Goal: Information Seeking & Learning: Learn about a topic

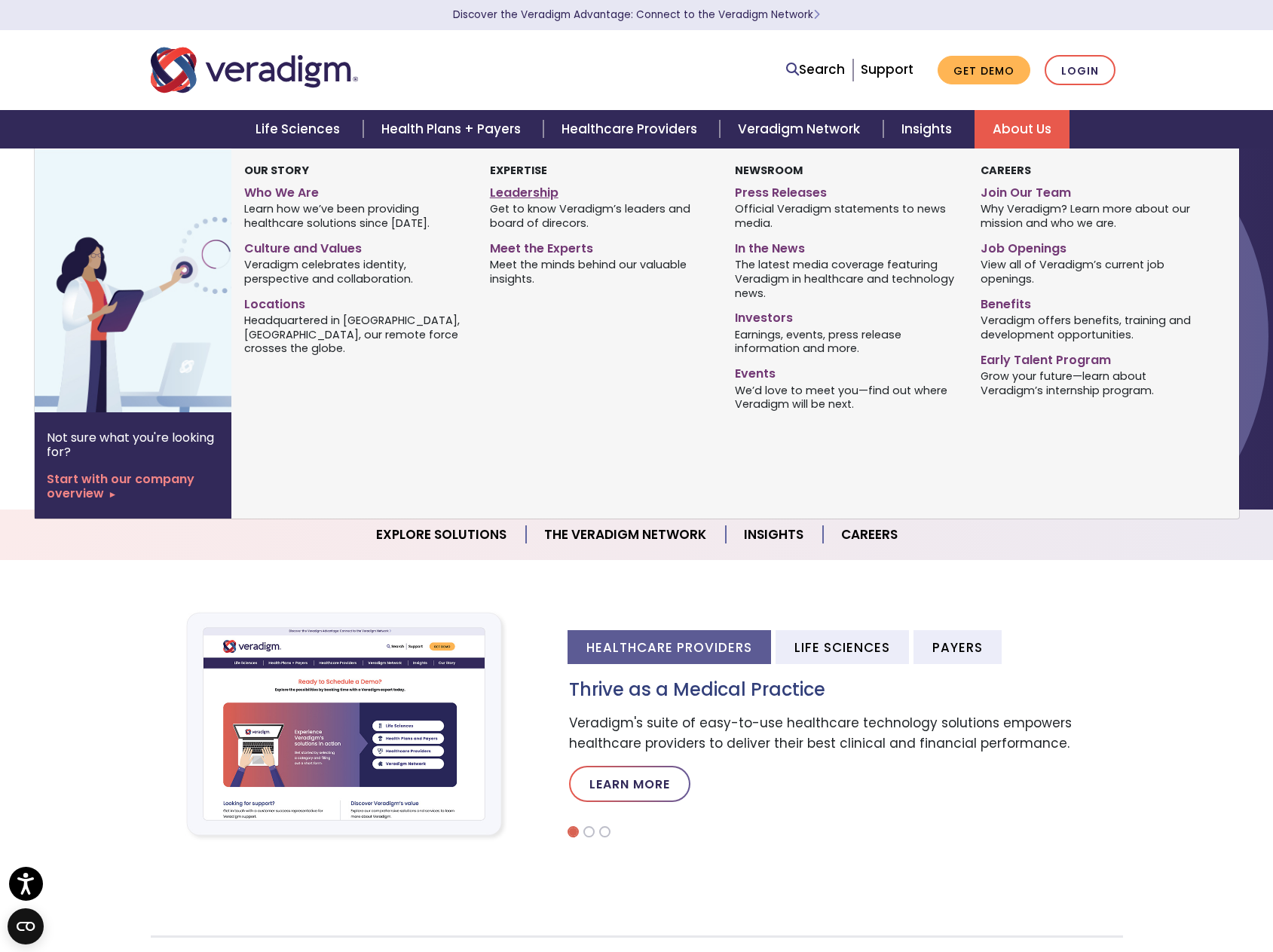
click at [511, 188] on link "Leadership" at bounding box center [601, 190] width 222 height 22
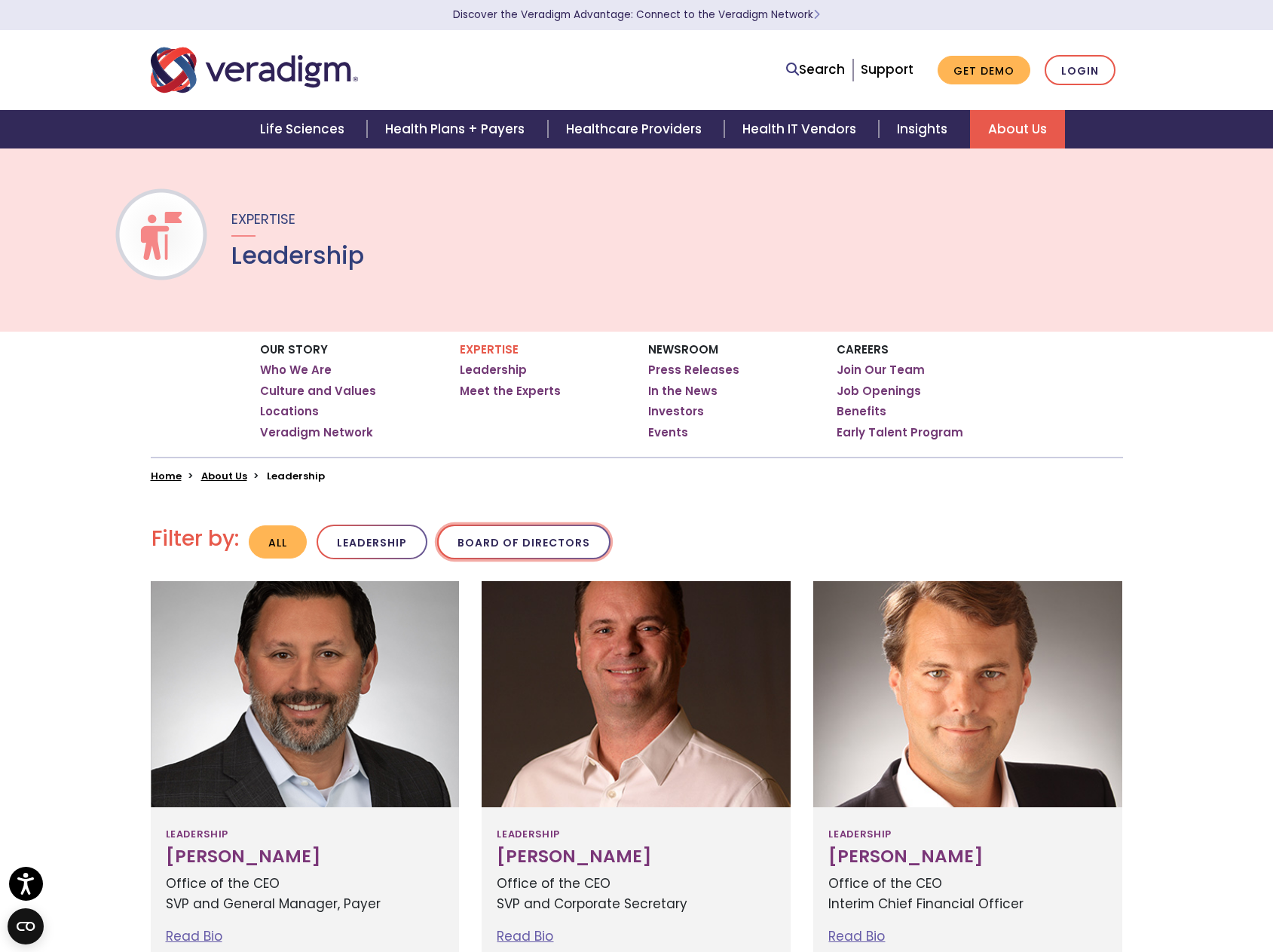
click at [486, 546] on button "Board of Directors" at bounding box center [524, 542] width 174 height 35
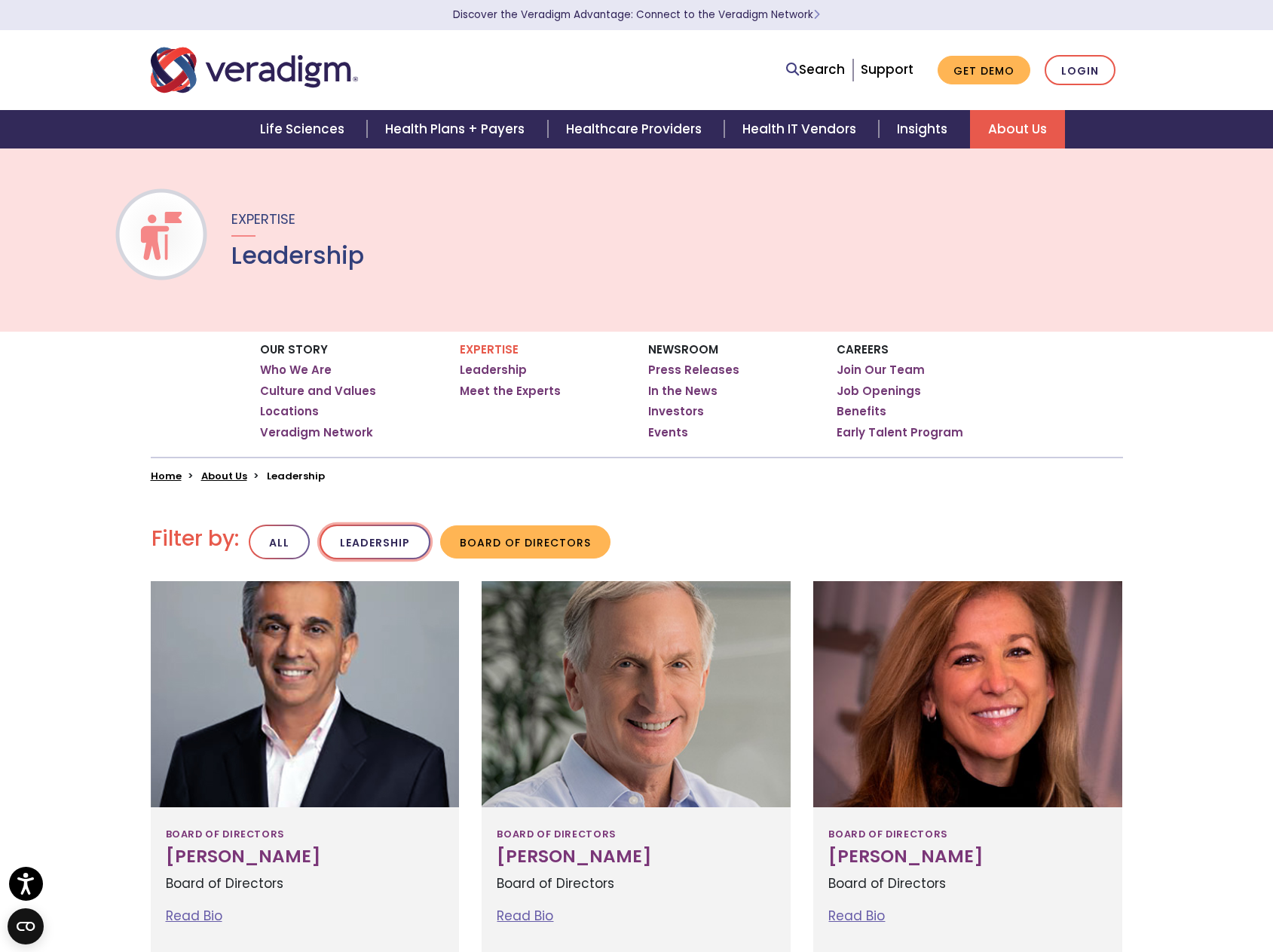
click at [379, 538] on button "Leadership" at bounding box center [375, 542] width 111 height 35
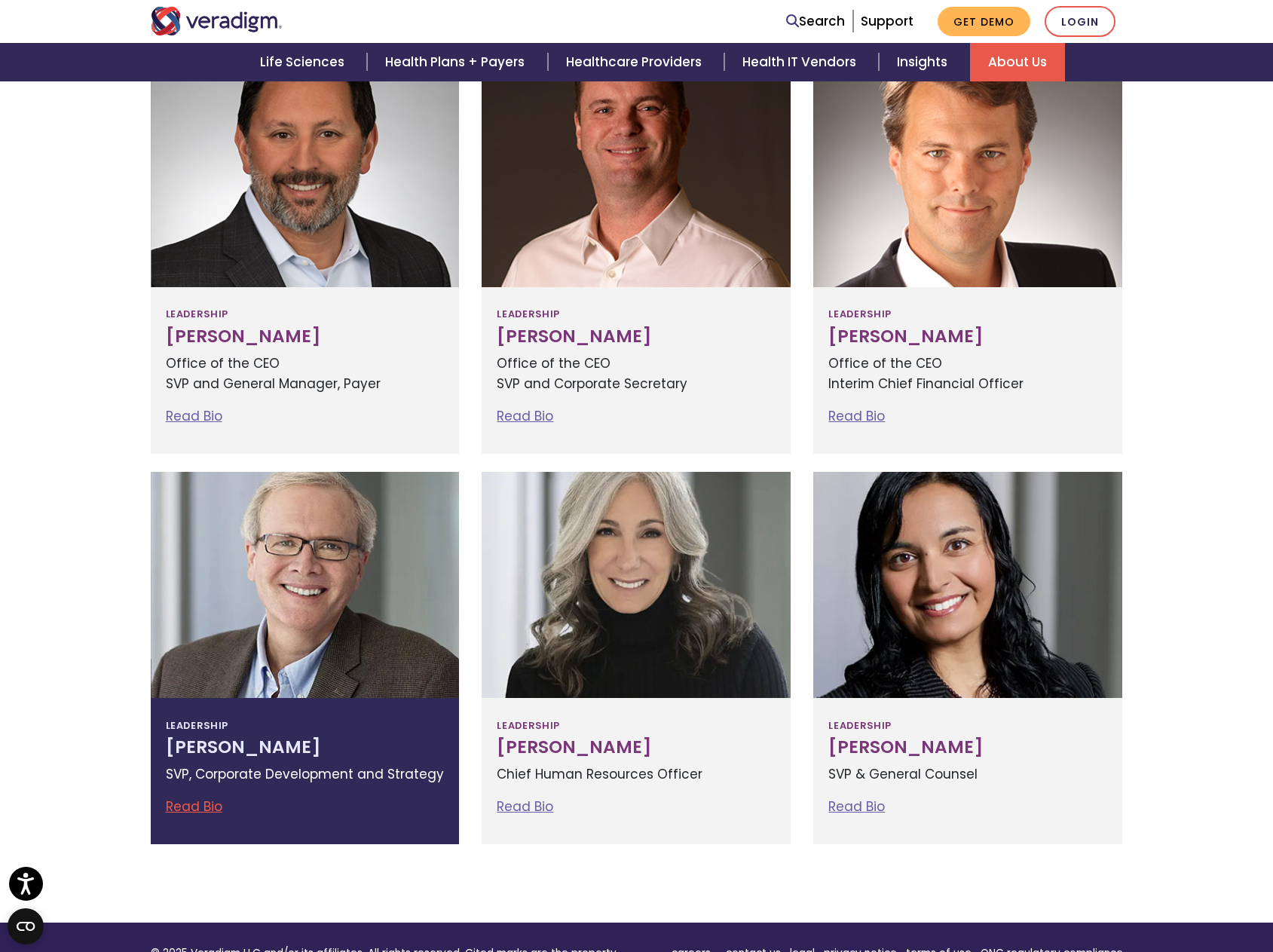
scroll to position [226, 0]
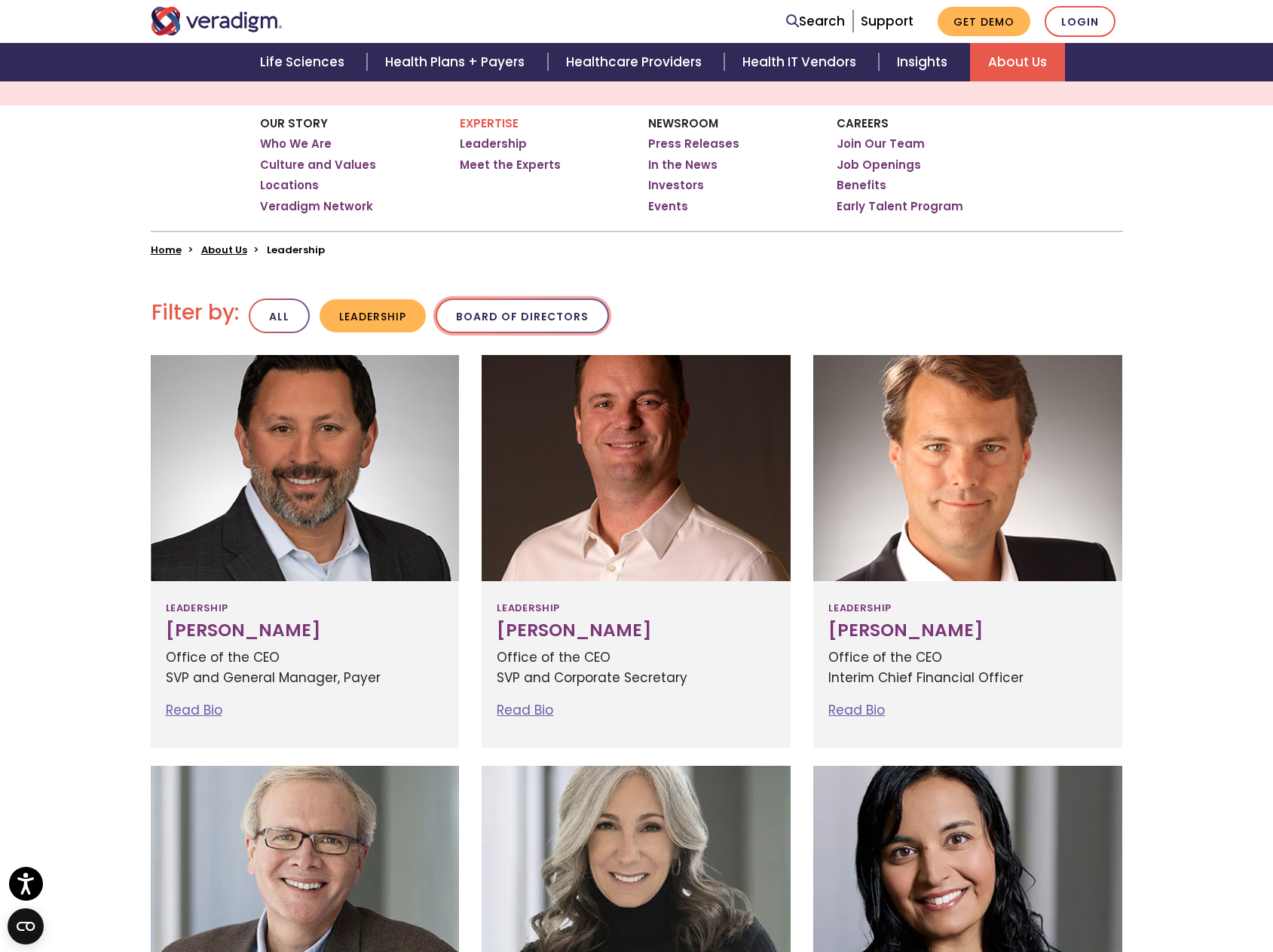
click at [520, 311] on button "Board of Directors" at bounding box center [522, 316] width 174 height 35
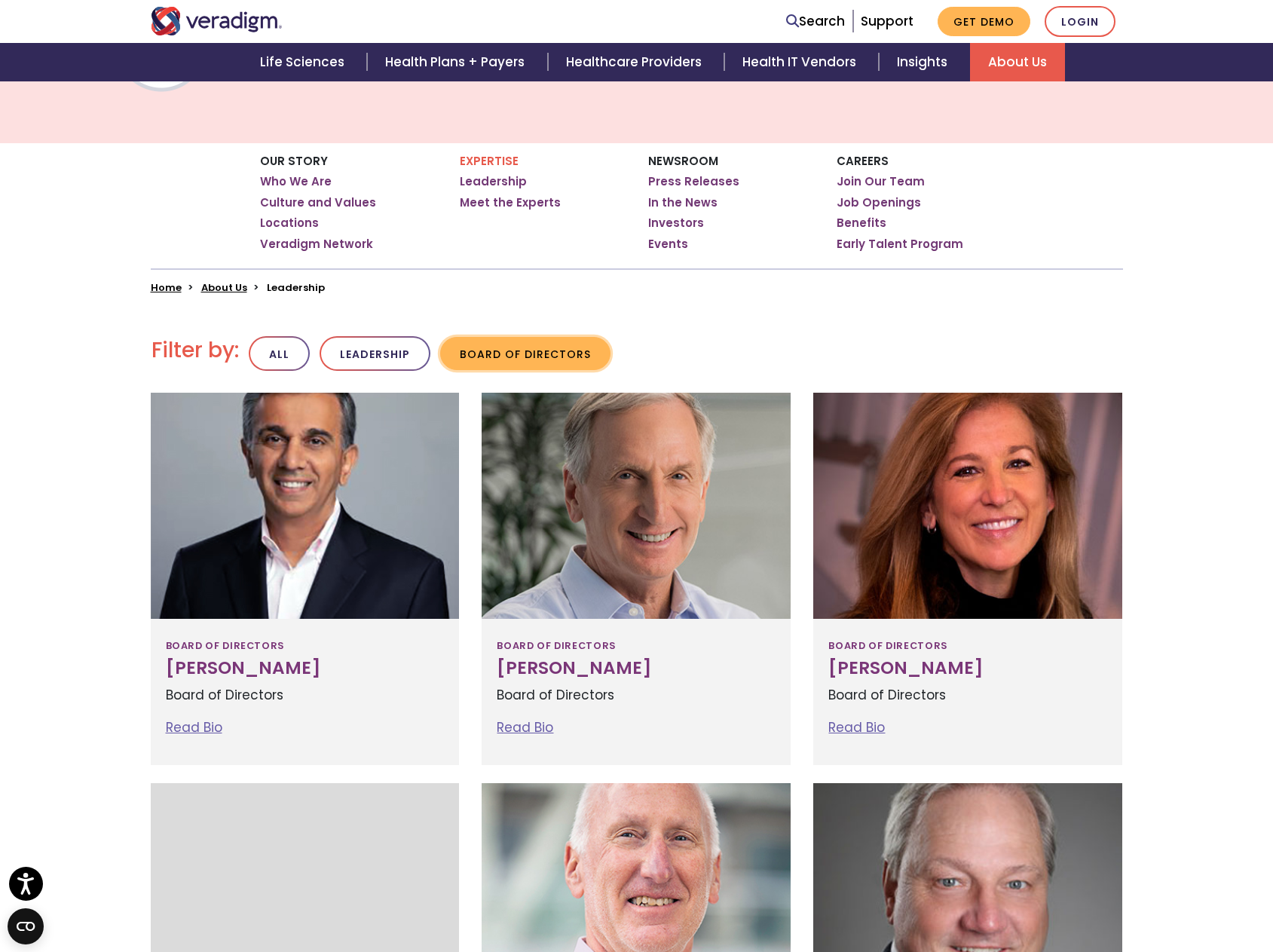
scroll to position [377, 0]
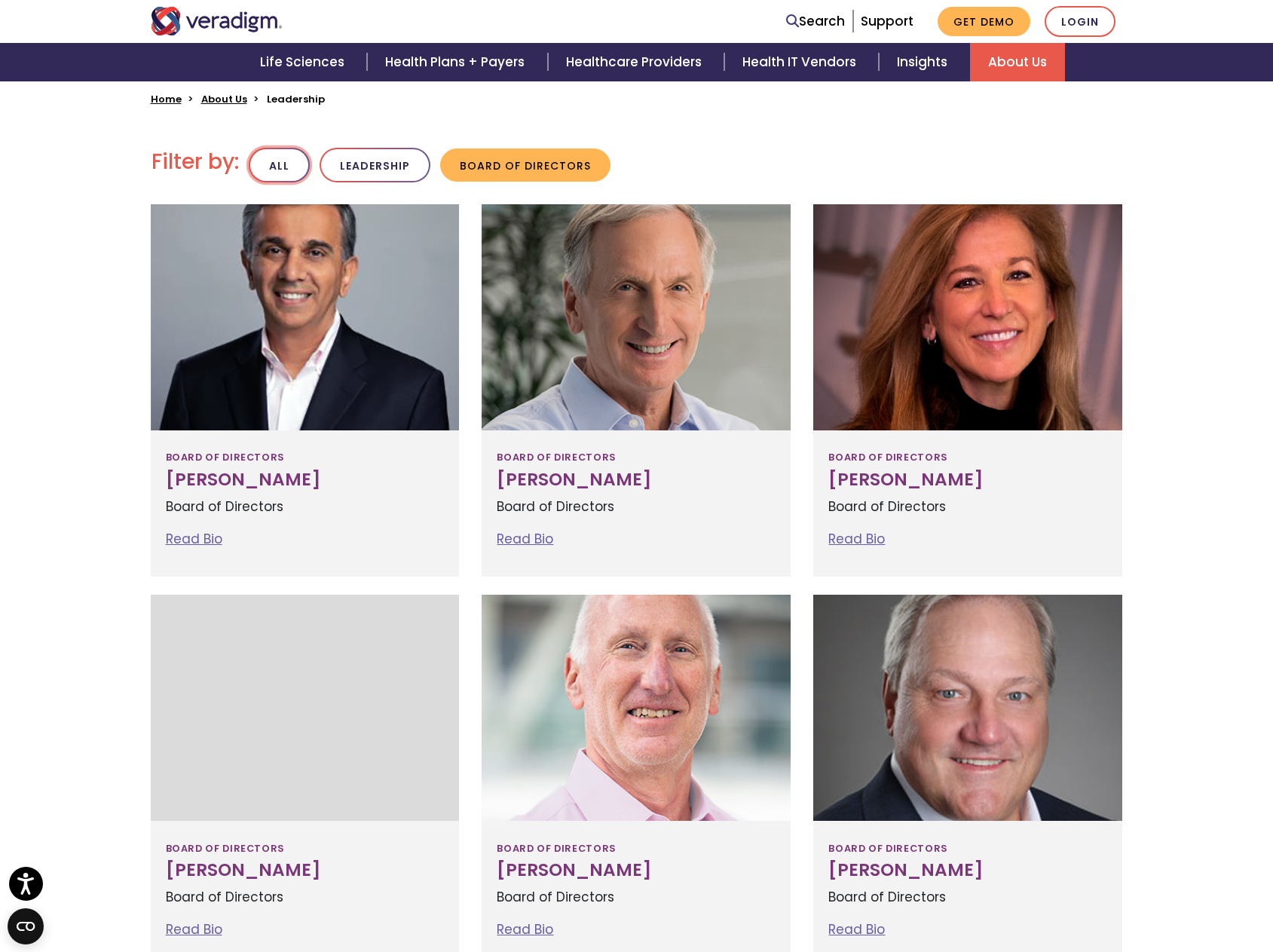
click at [278, 171] on button "All" at bounding box center [279, 165] width 61 height 35
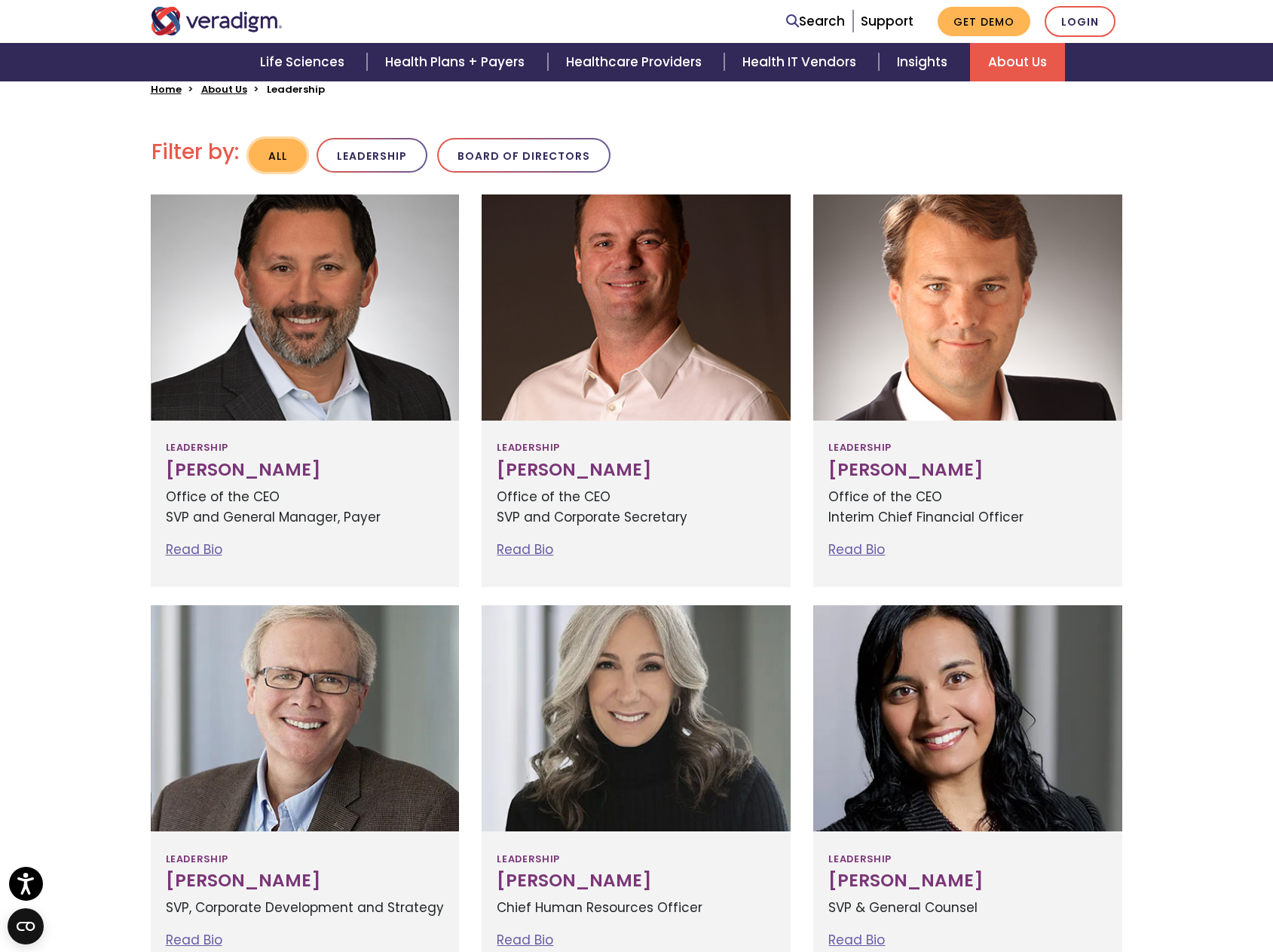
scroll to position [226, 0]
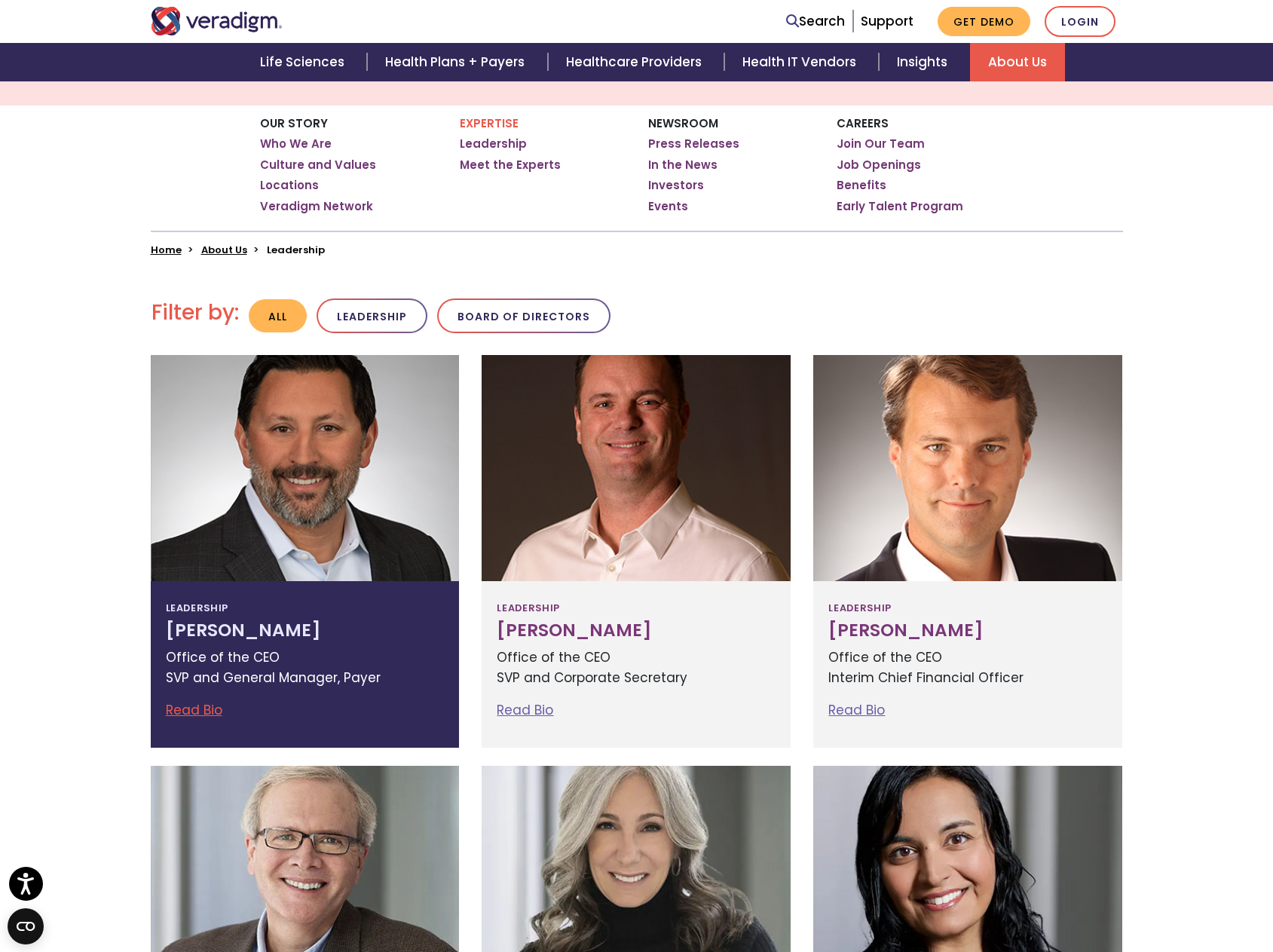
click at [209, 712] on link "Read Bio" at bounding box center [194, 710] width 57 height 18
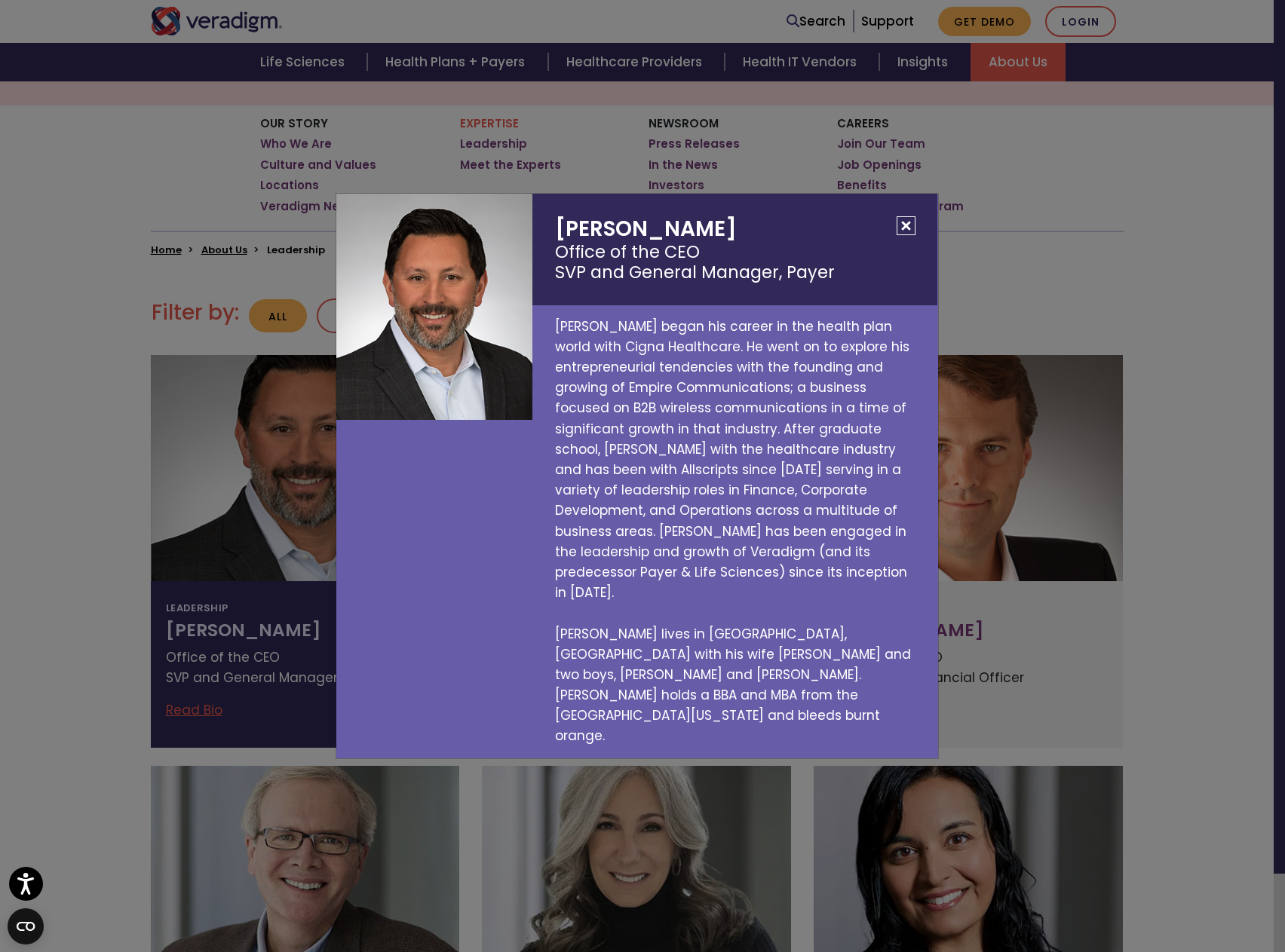
click at [910, 236] on button "Close" at bounding box center [905, 226] width 19 height 19
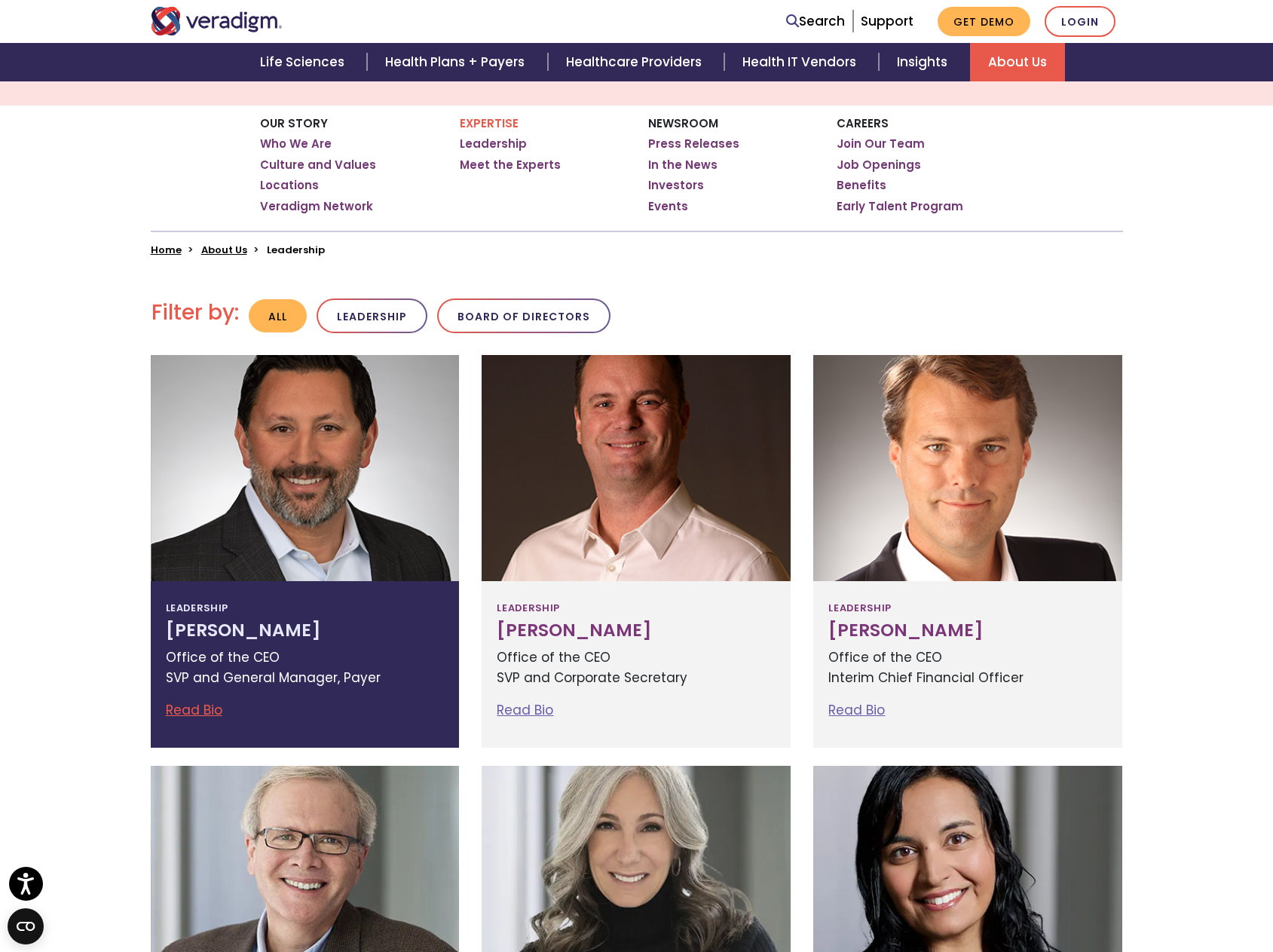
click at [208, 628] on h3 "[PERSON_NAME]" at bounding box center [305, 631] width 279 height 21
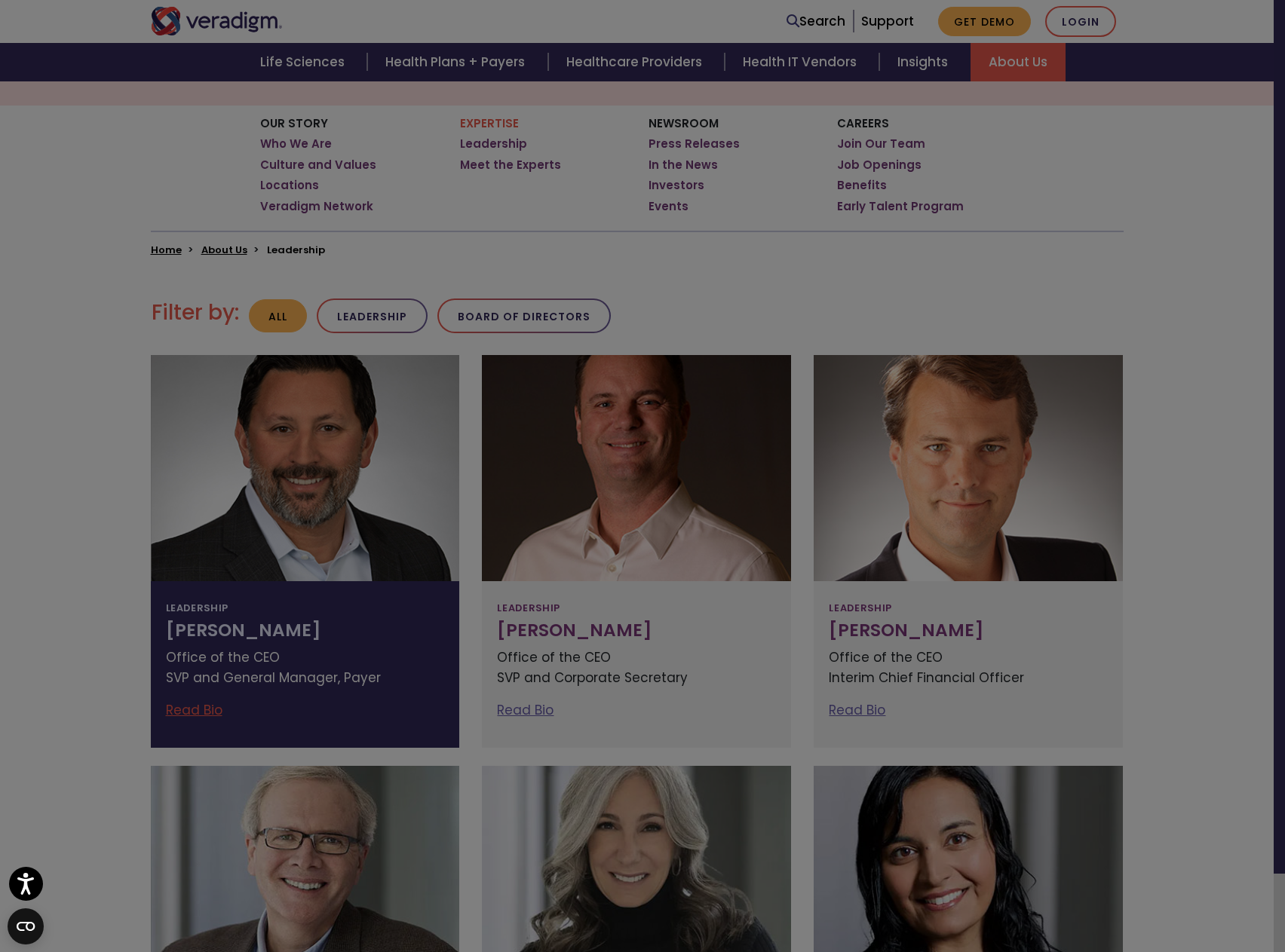
click at [208, 628] on div at bounding box center [642, 476] width 1285 height 952
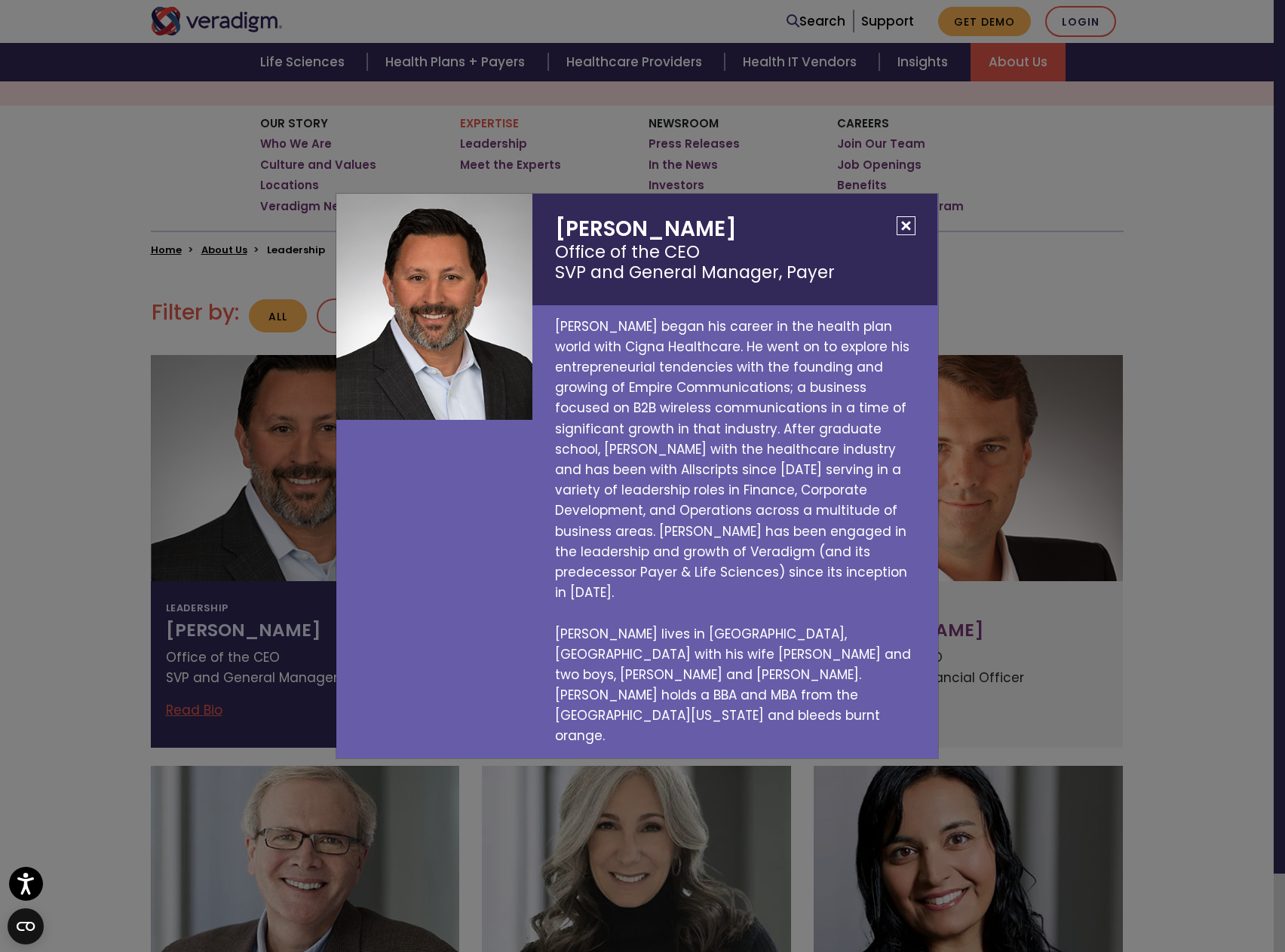
click at [906, 236] on button "Close" at bounding box center [905, 226] width 19 height 19
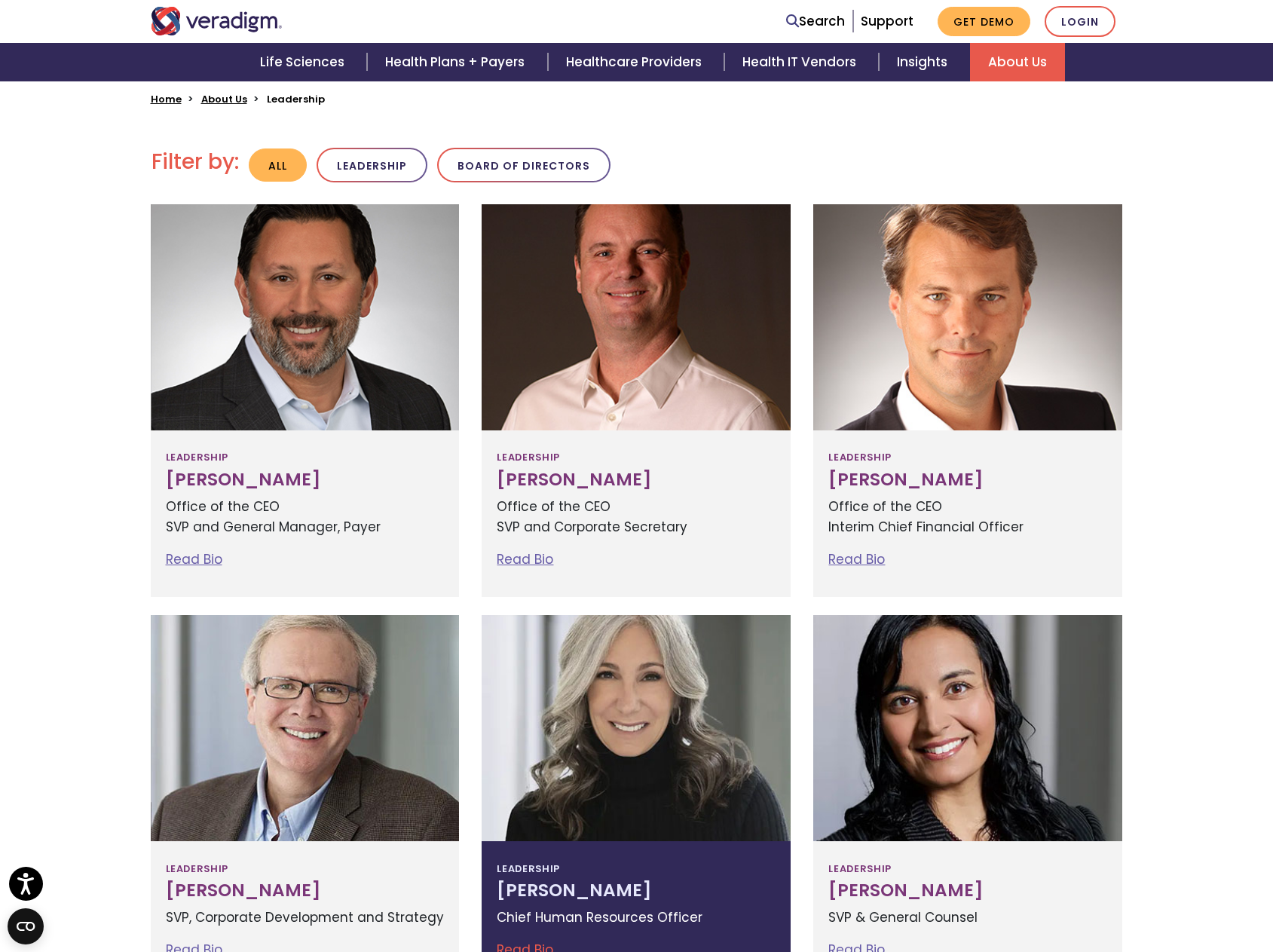
scroll to position [0, 0]
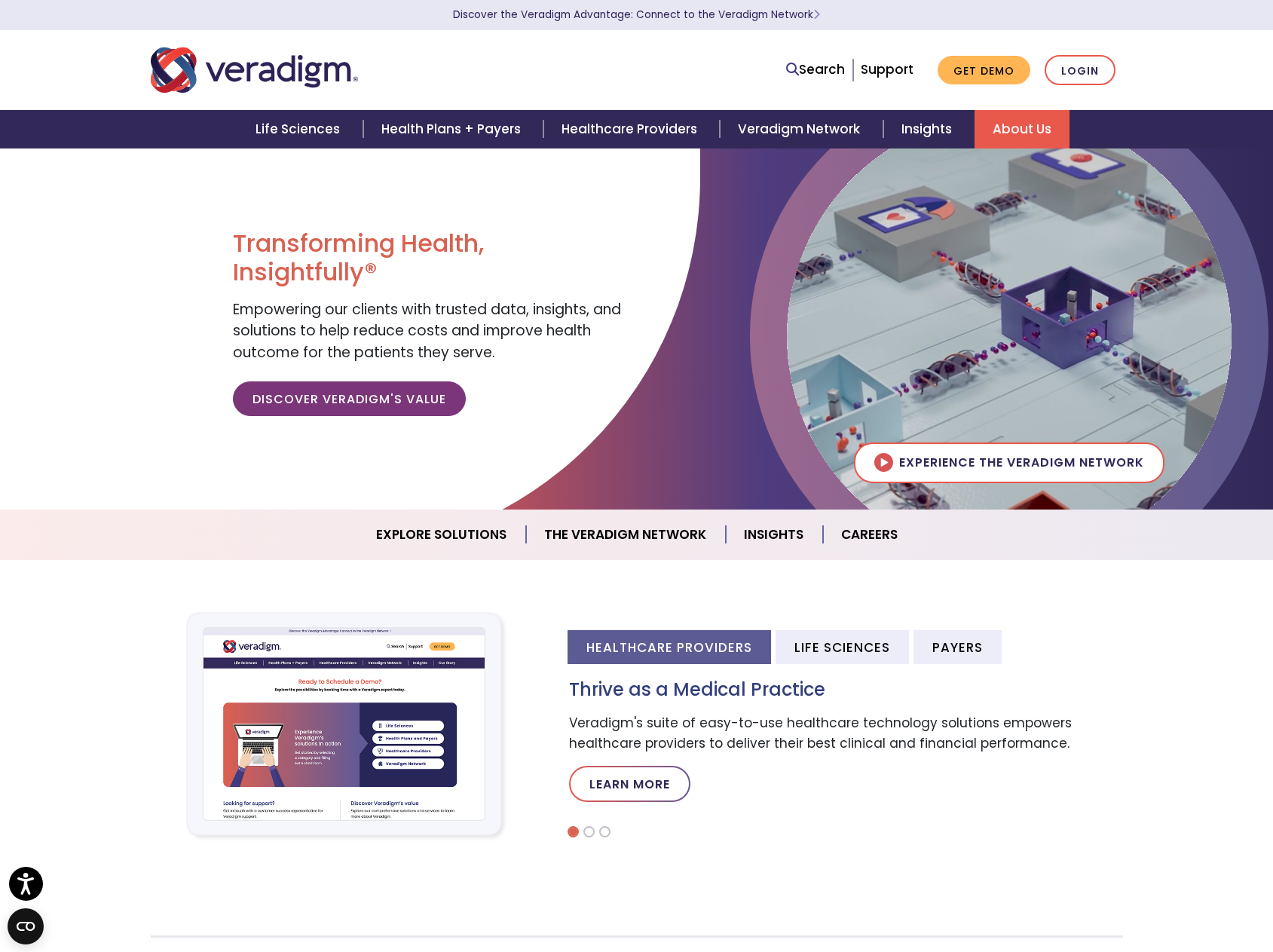
click at [998, 131] on link "About Us" at bounding box center [1022, 129] width 95 height 39
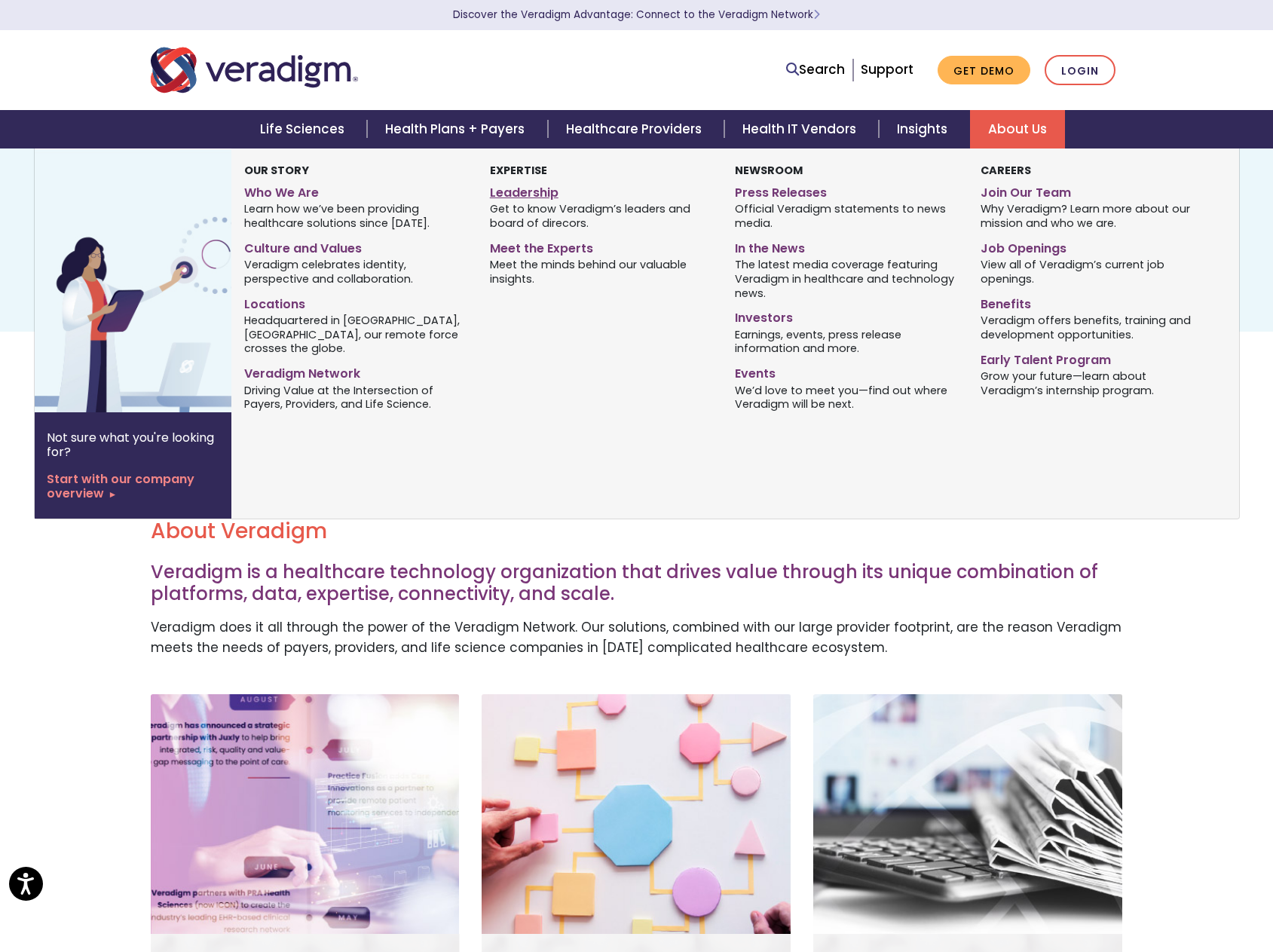
click at [525, 191] on link "Leadership" at bounding box center [601, 190] width 222 height 22
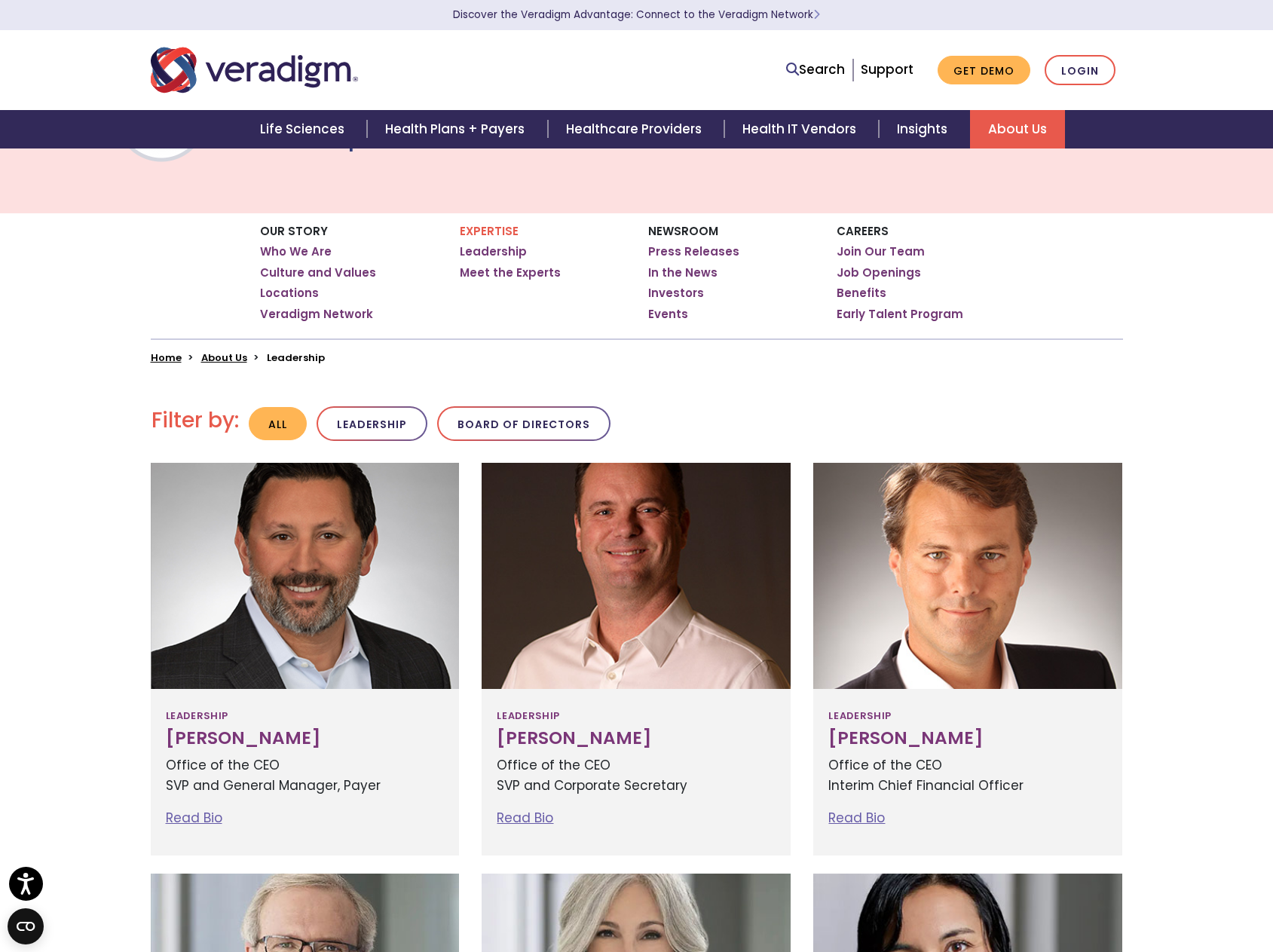
scroll to position [151, 0]
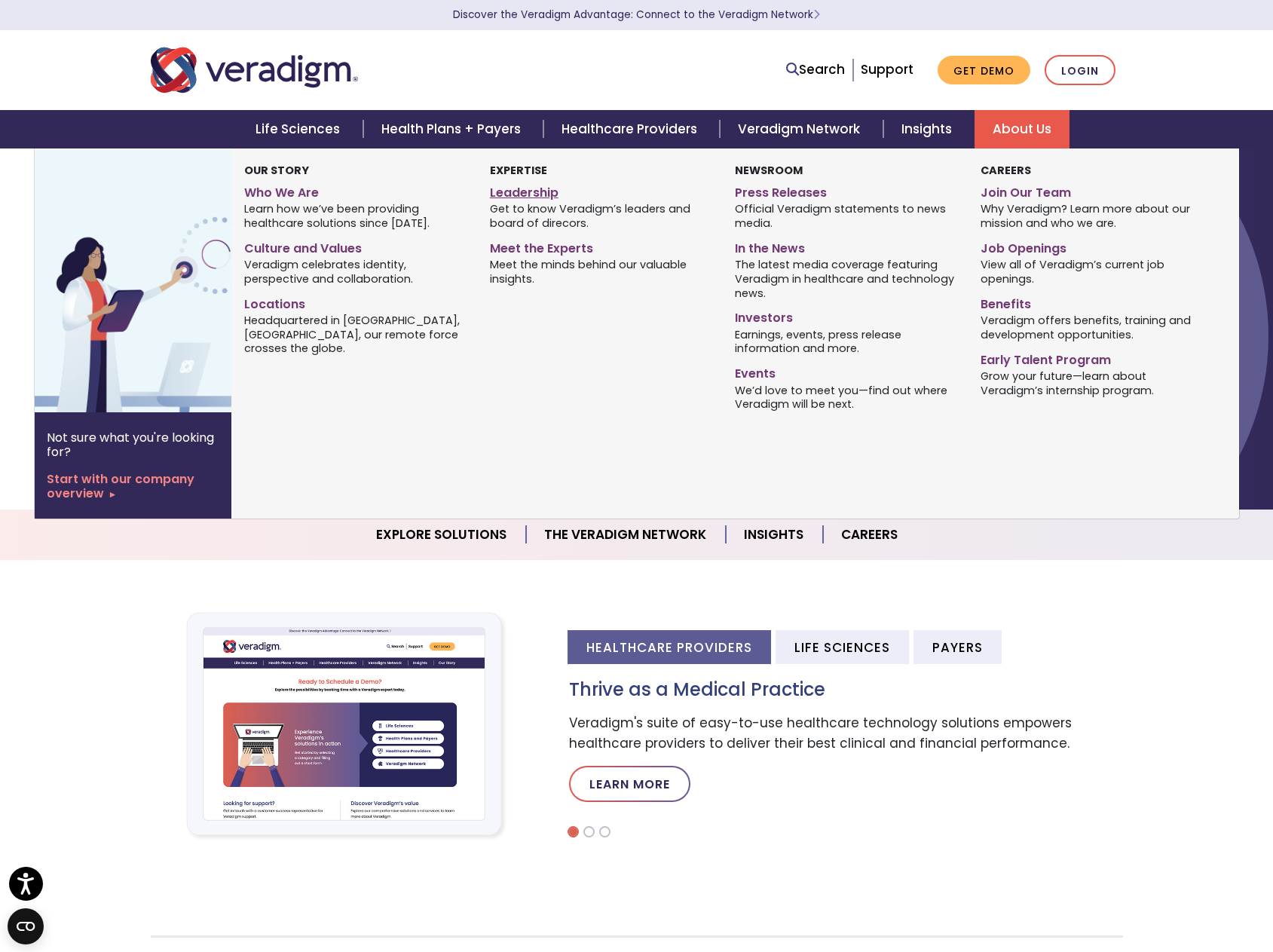
click at [509, 196] on link "Leadership" at bounding box center [601, 190] width 222 height 22
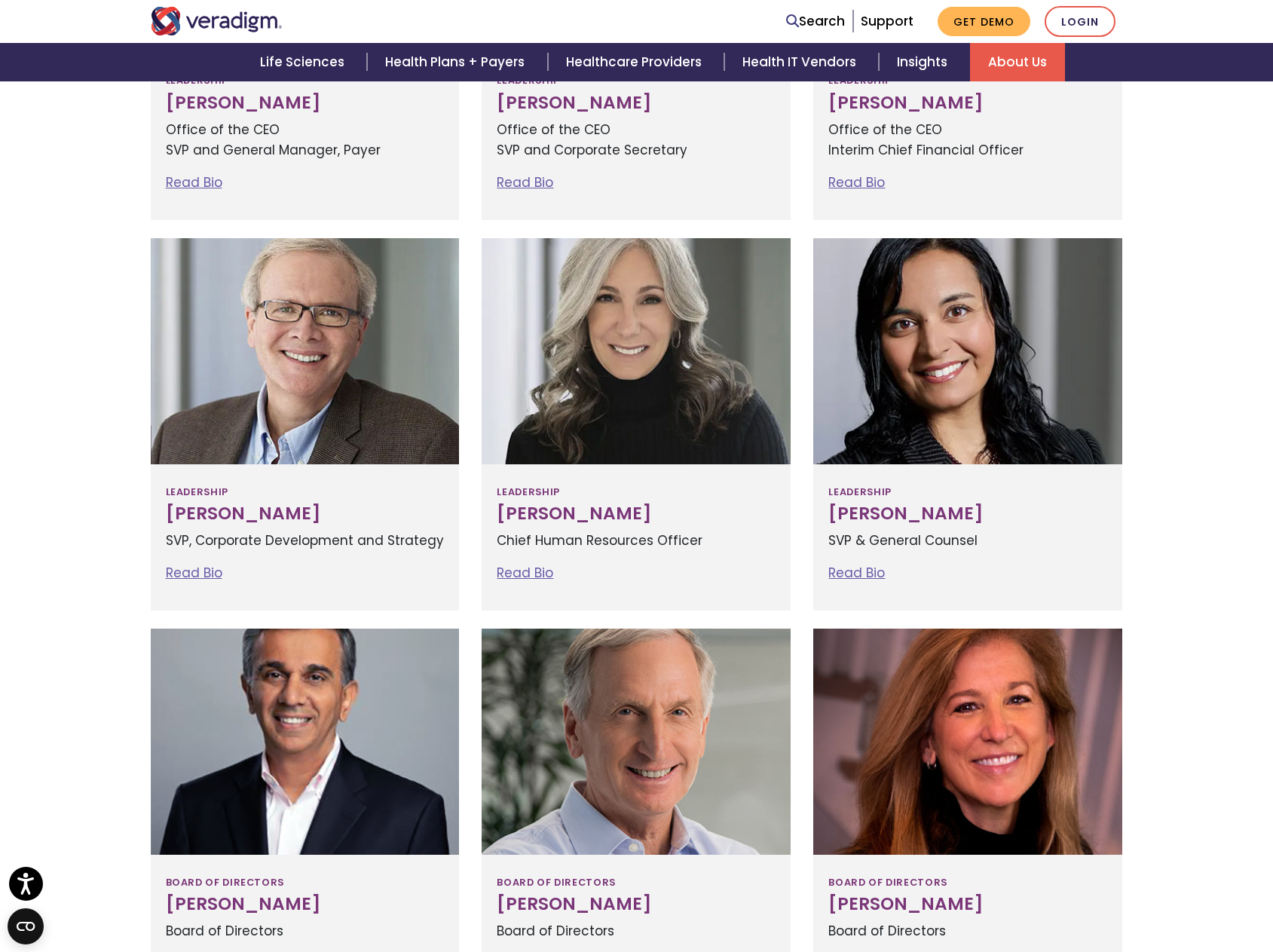
scroll to position [301, 0]
